Goal: Navigation & Orientation: Find specific page/section

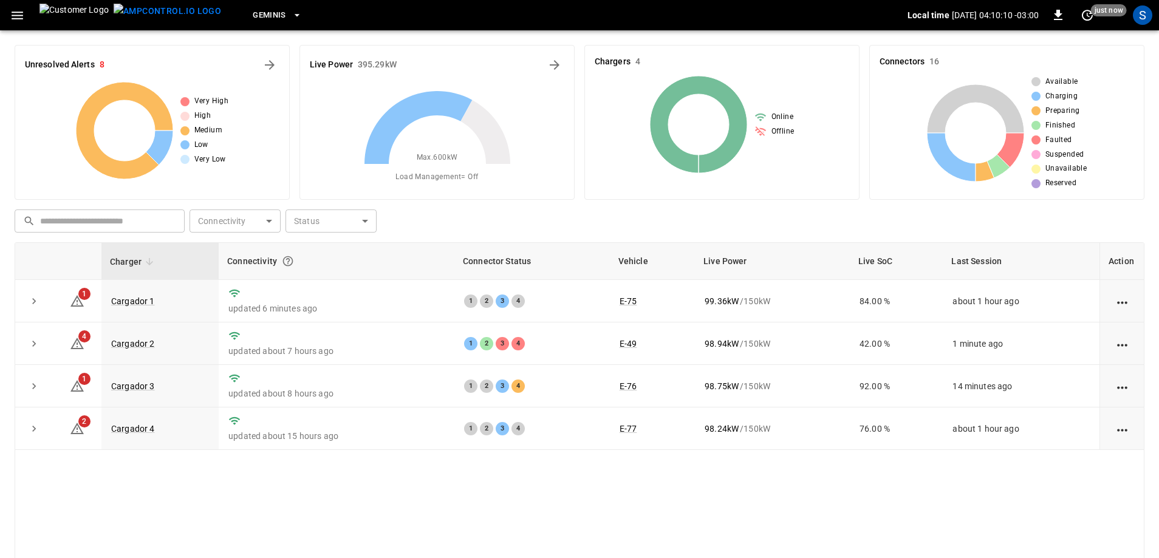
click at [138, 514] on div "Charger Connectivity Connector Status Vehicle Live Power Live SoC Last Session …" at bounding box center [580, 437] width 1130 height 390
click at [144, 343] on link "Cargador 2" at bounding box center [133, 343] width 49 height 15
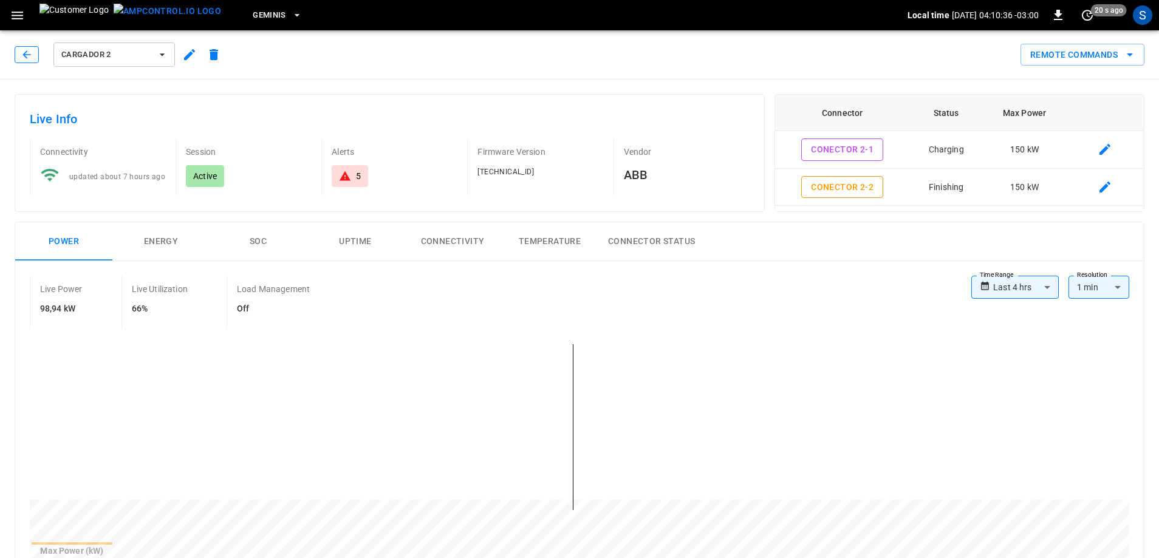
click at [36, 53] on button "button" at bounding box center [27, 54] width 24 height 17
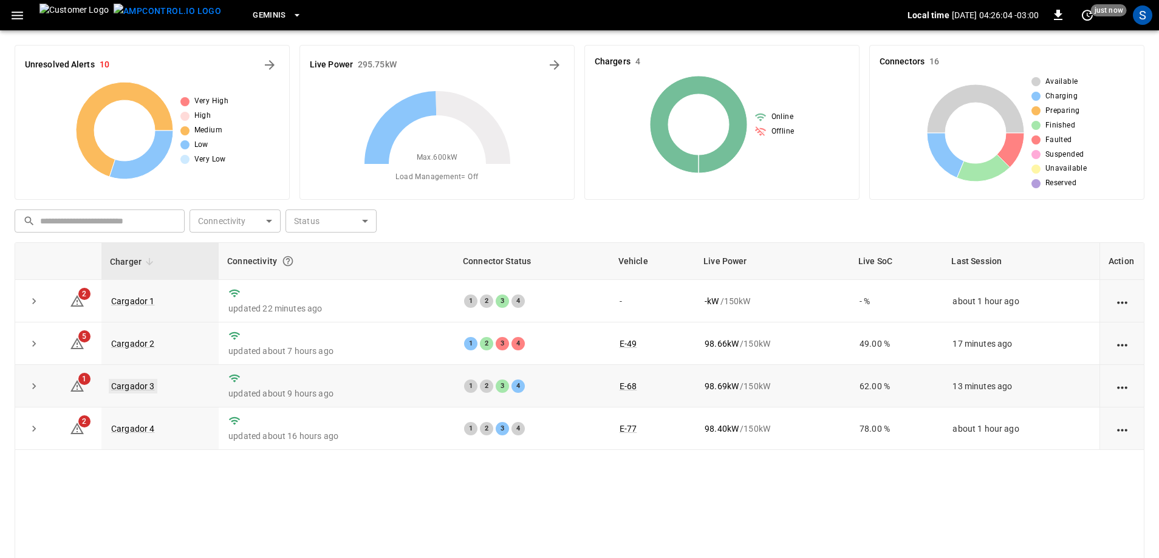
click at [145, 388] on link "Cargador 3" at bounding box center [133, 386] width 49 height 15
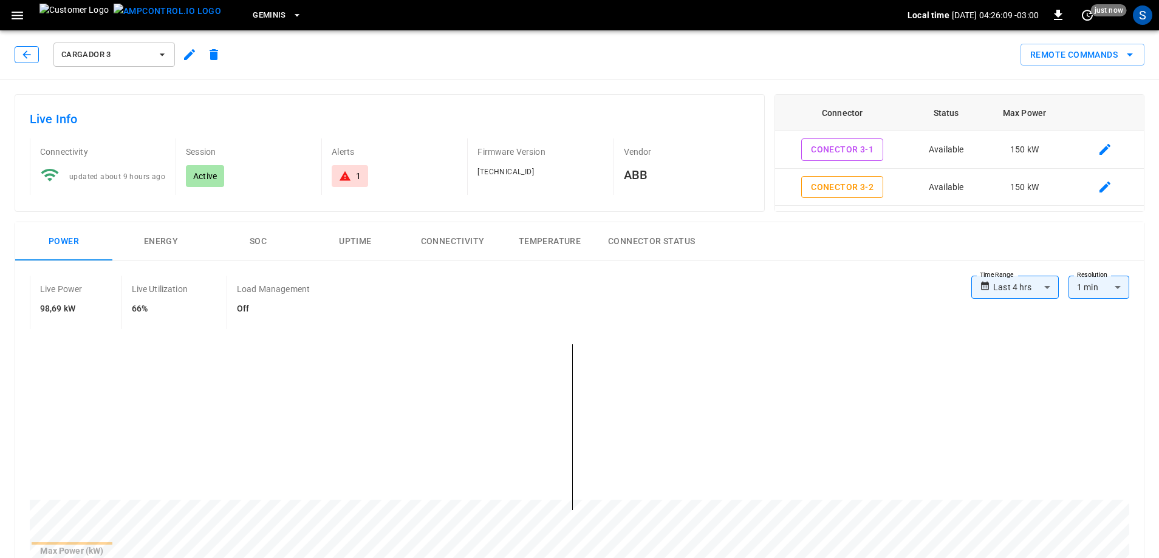
click at [32, 57] on icon "button" at bounding box center [27, 55] width 12 height 12
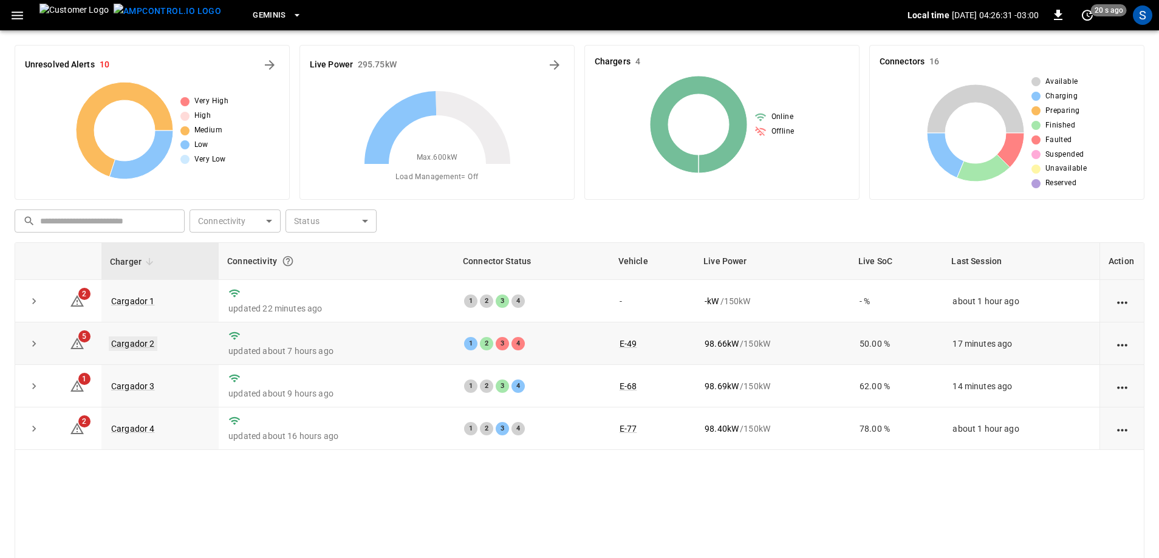
click at [145, 347] on link "Cargador 2" at bounding box center [133, 343] width 49 height 15
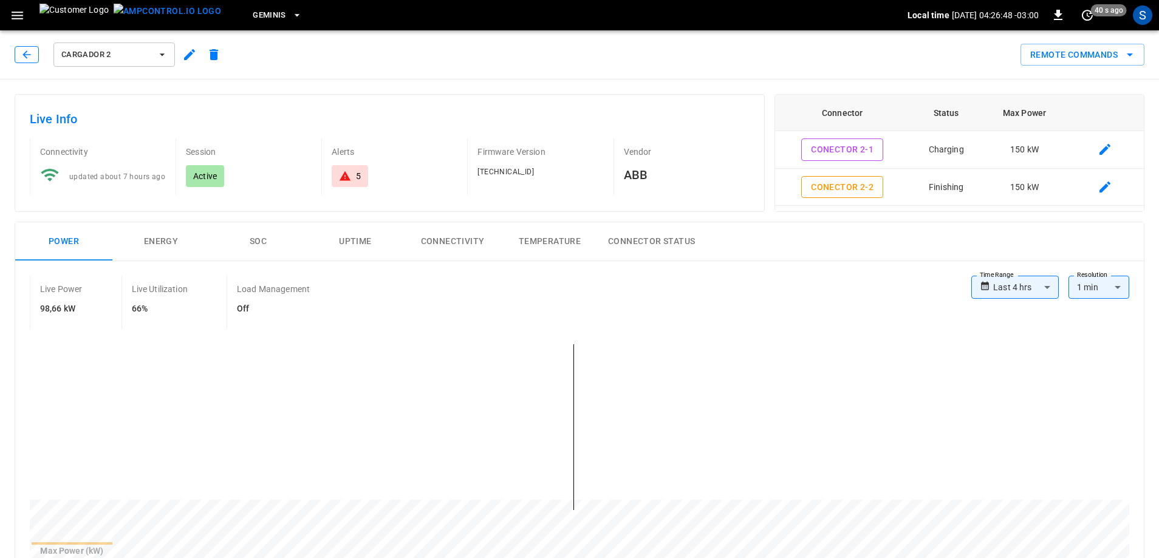
click at [27, 55] on icon "button" at bounding box center [27, 55] width 12 height 12
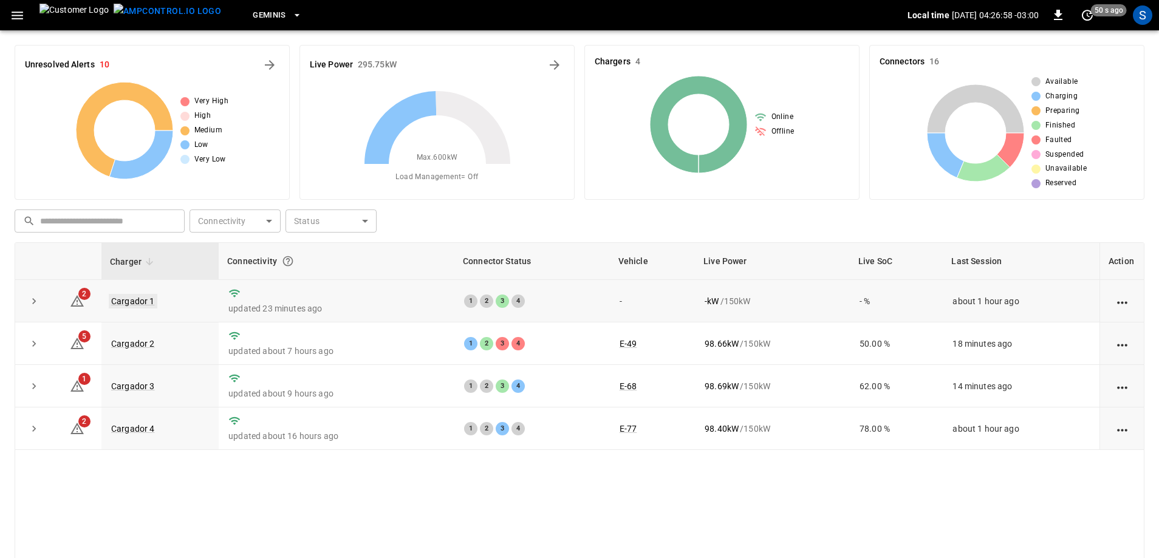
click at [133, 299] on link "Cargador 1" at bounding box center [133, 301] width 49 height 15
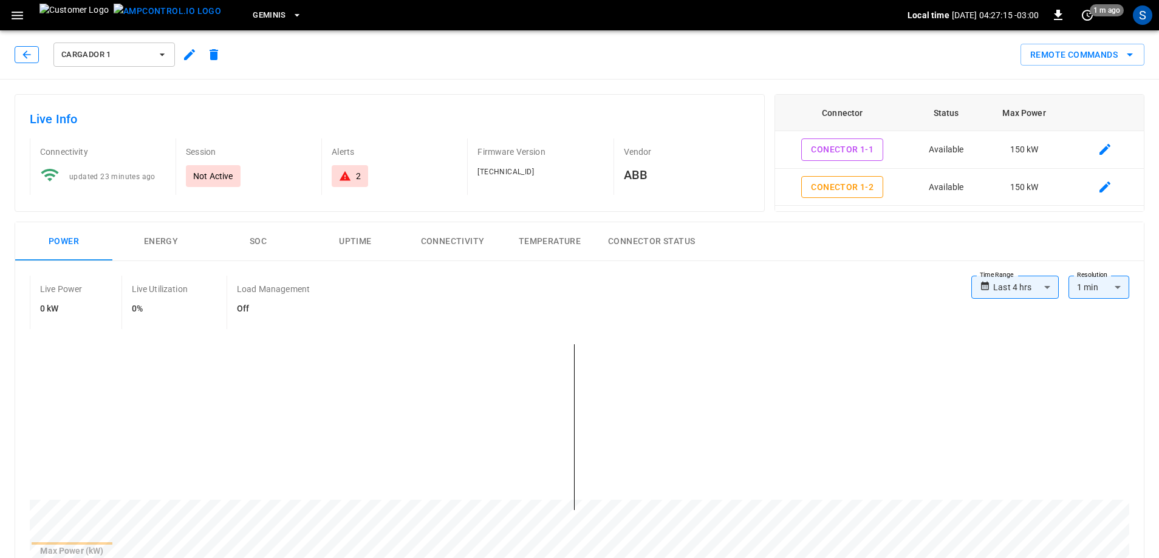
click at [31, 56] on icon "button" at bounding box center [27, 55] width 12 height 12
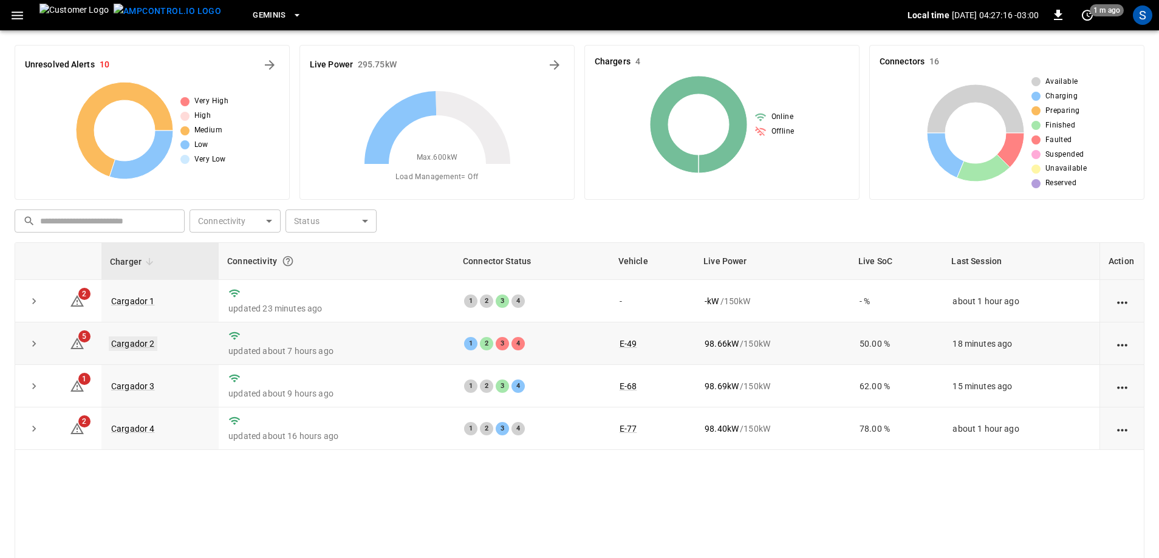
click at [144, 341] on link "Cargador 2" at bounding box center [133, 343] width 49 height 15
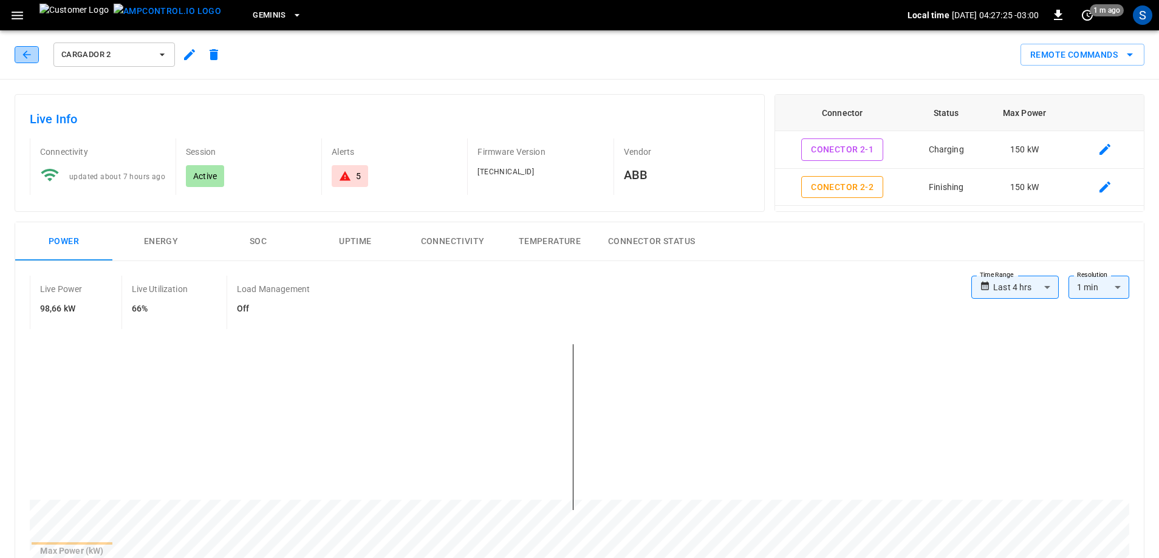
click at [31, 52] on icon "button" at bounding box center [27, 55] width 12 height 12
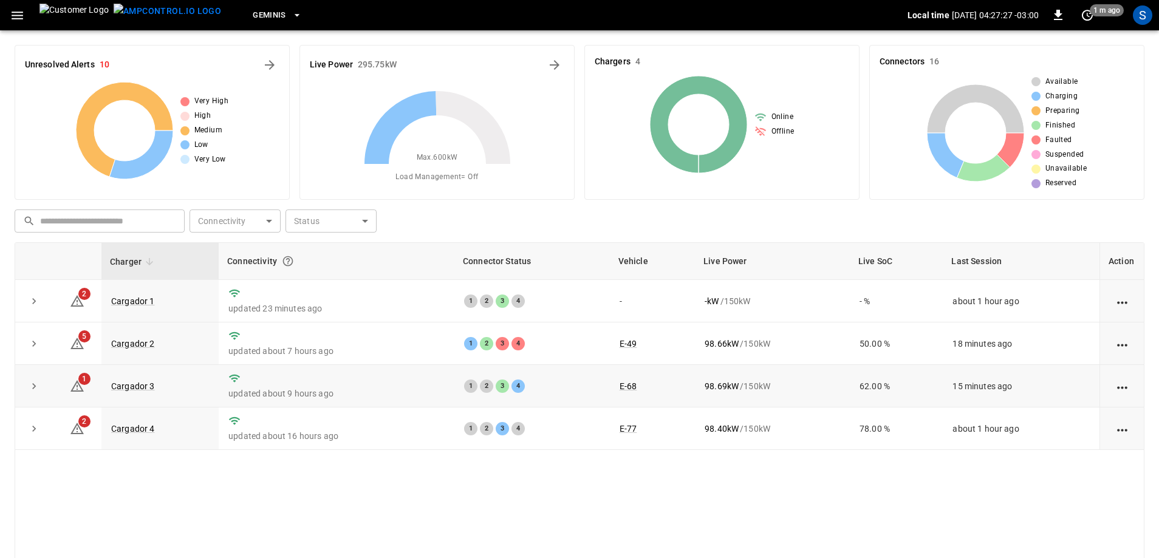
click at [137, 392] on td "Cargador 3" at bounding box center [159, 386] width 117 height 43
click at [138, 387] on link "Cargador 3" at bounding box center [133, 386] width 49 height 15
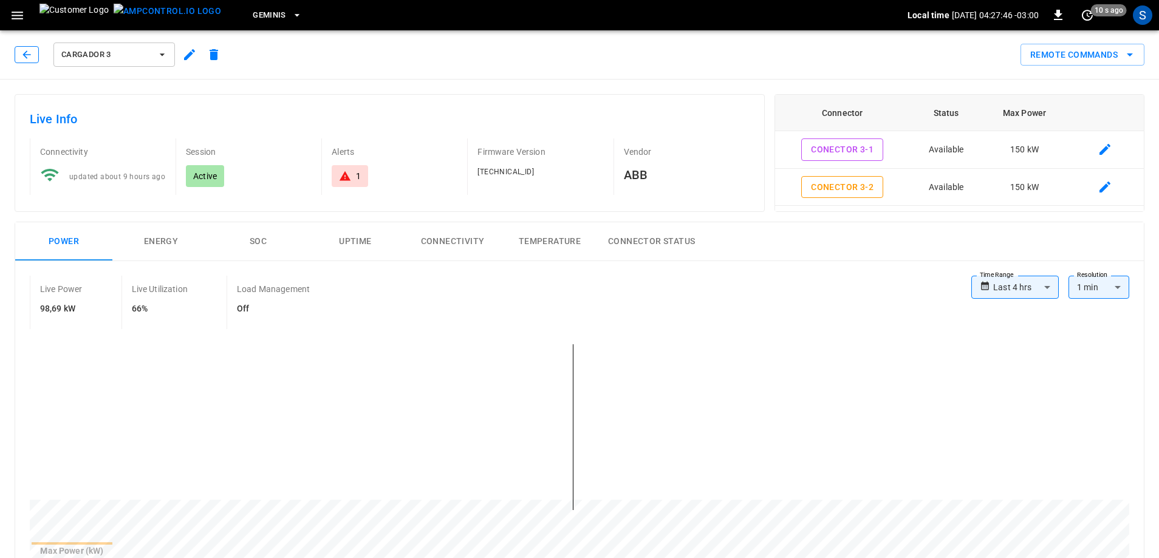
click at [35, 58] on button "button" at bounding box center [27, 54] width 24 height 17
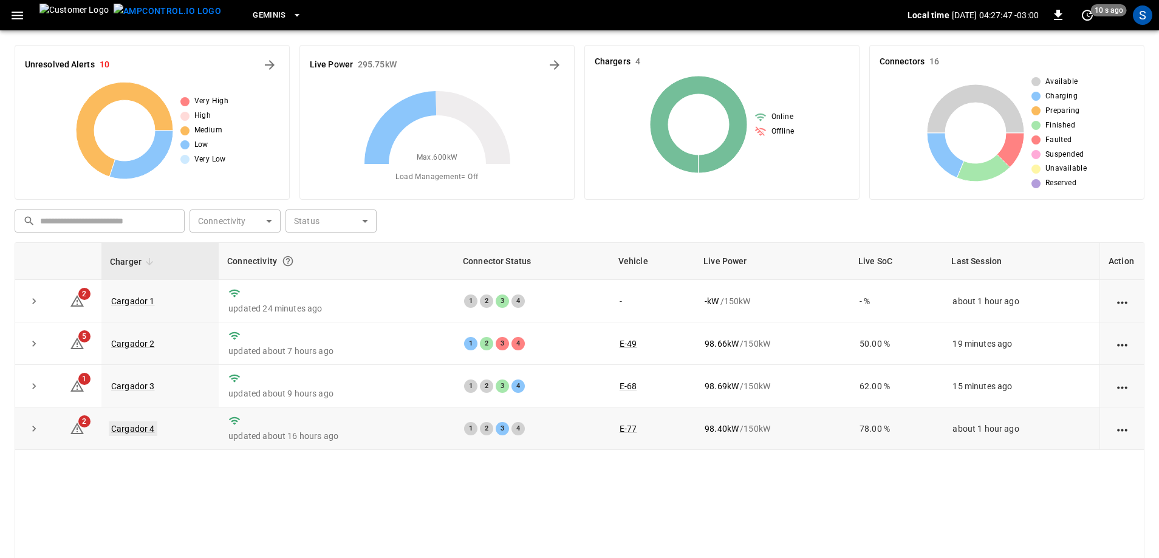
click at [139, 435] on link "Cargador 4" at bounding box center [133, 428] width 49 height 15
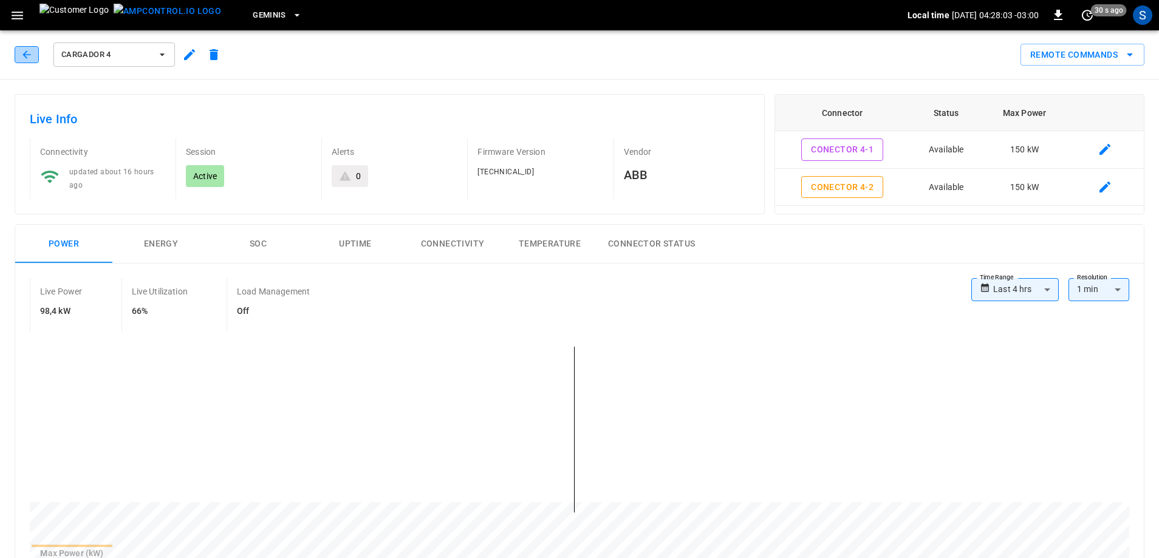
click at [32, 55] on icon "button" at bounding box center [27, 55] width 12 height 12
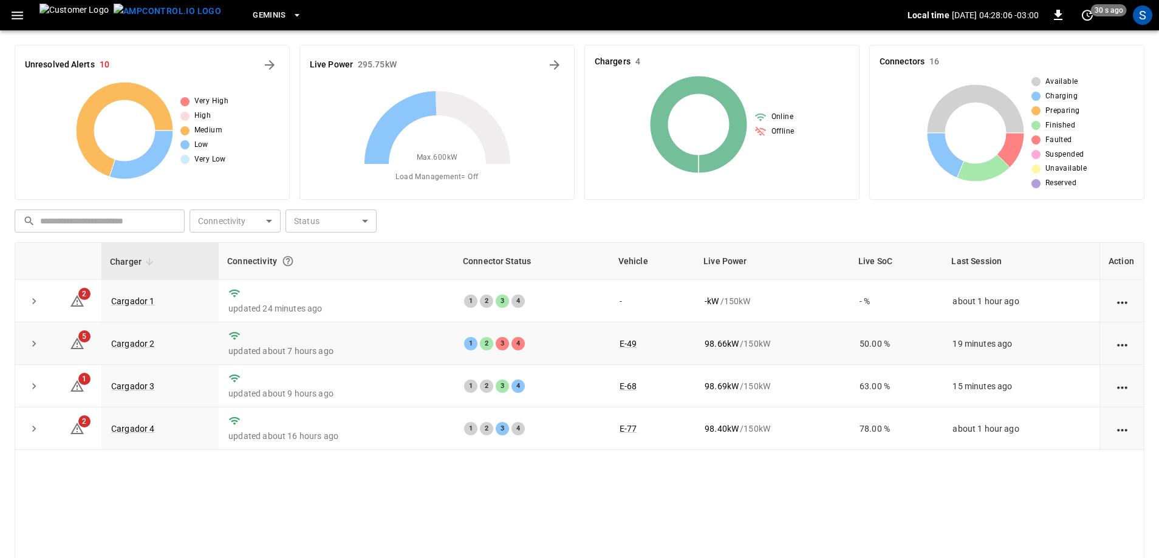
click at [117, 337] on td "Cargador 2" at bounding box center [159, 343] width 117 height 43
click at [123, 341] on link "Cargador 2" at bounding box center [133, 343] width 49 height 15
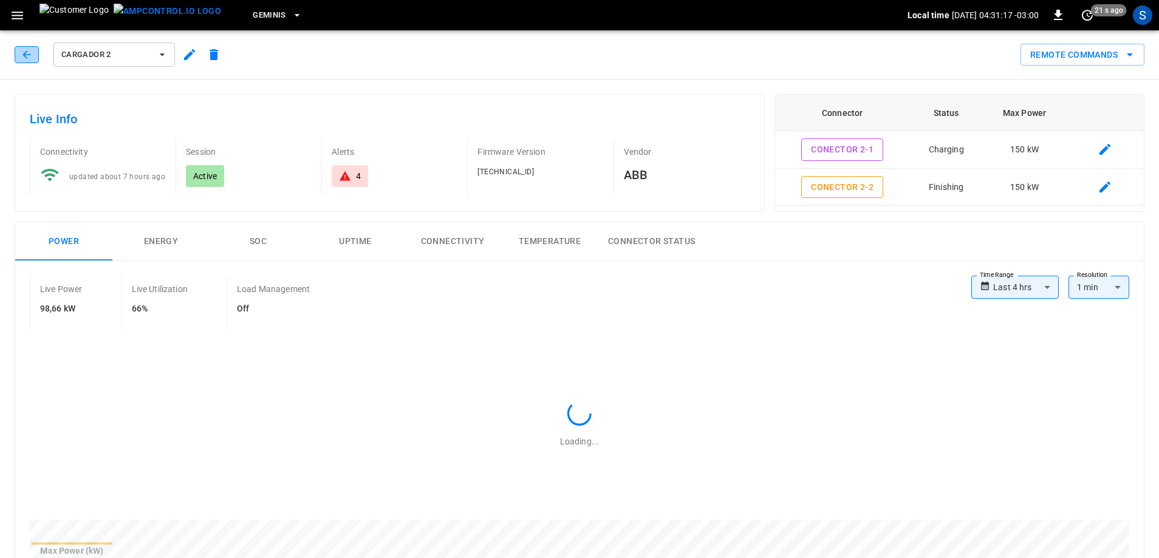
click at [24, 53] on icon "button" at bounding box center [27, 55] width 12 height 12
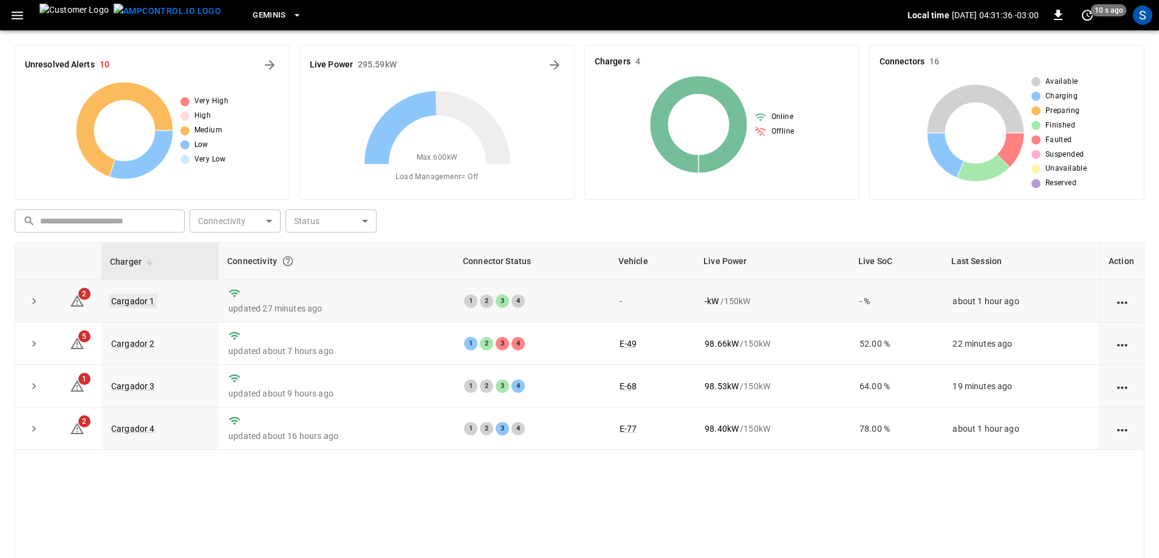
click at [139, 303] on link "Cargador 1" at bounding box center [133, 301] width 49 height 15
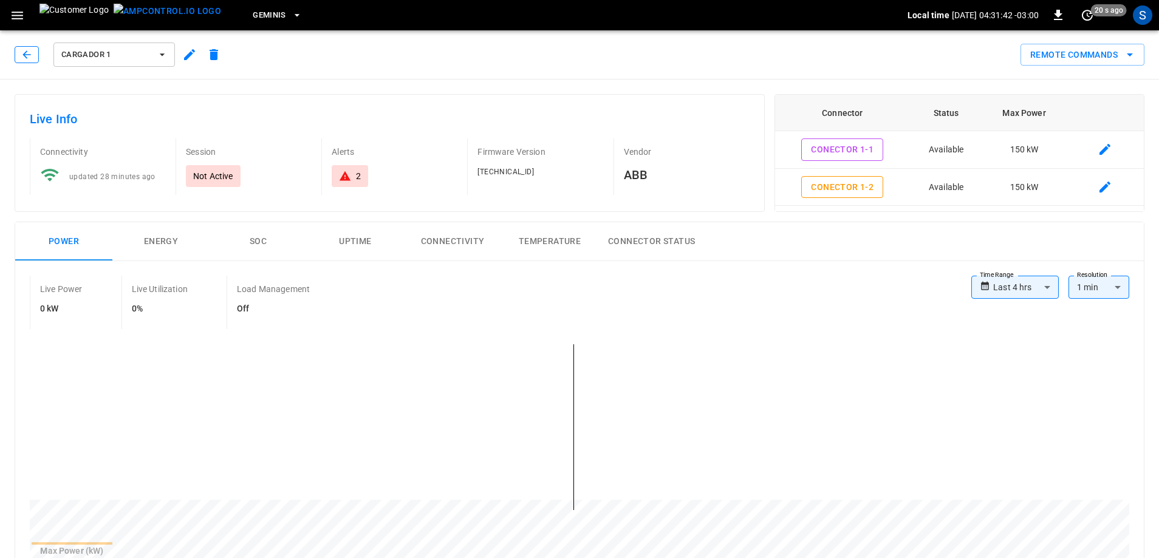
click at [26, 50] on icon "button" at bounding box center [27, 55] width 12 height 12
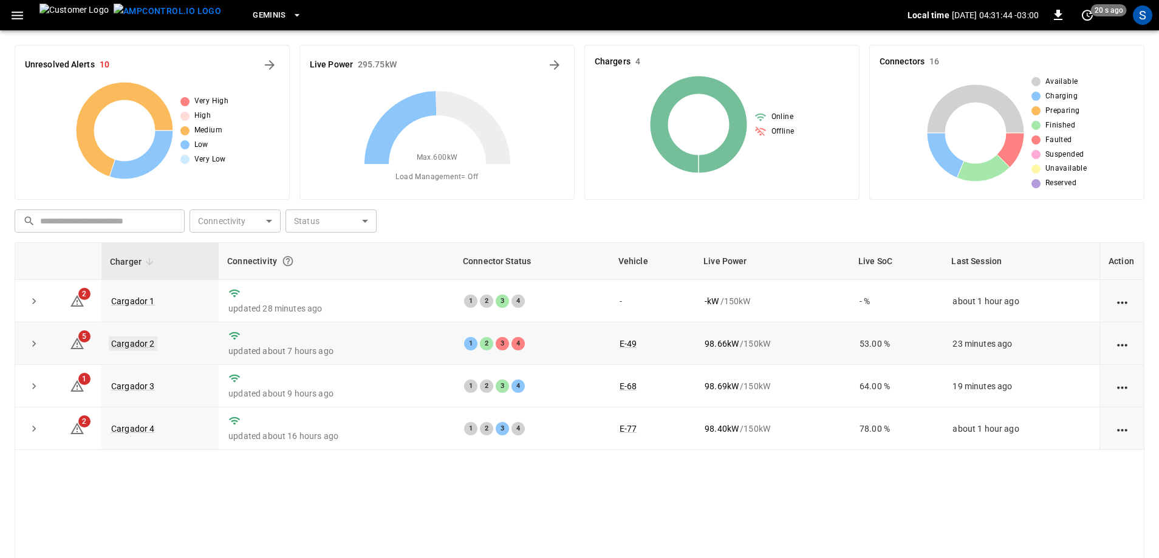
click at [143, 343] on link "Cargador 2" at bounding box center [133, 343] width 49 height 15
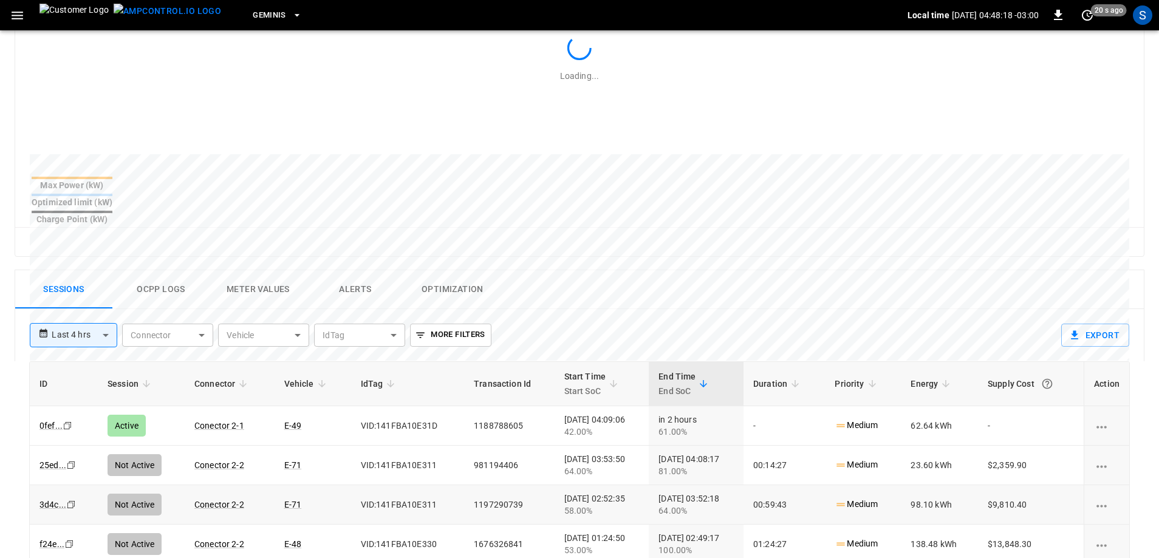
scroll to position [364, 0]
